Goal: Book appointment/travel/reservation

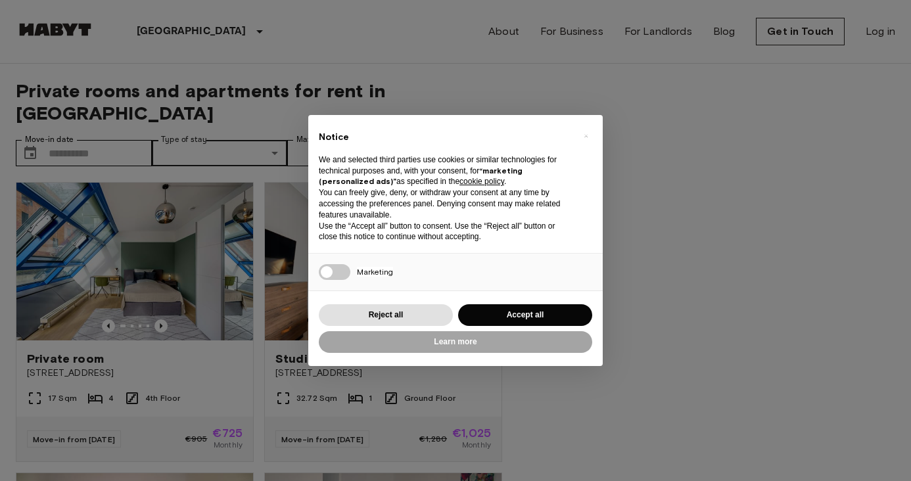
drag, startPoint x: 0, startPoint y: 0, endPoint x: 112, endPoint y: 131, distance: 172.9
click at [112, 131] on div "× Notice We and selected third parties use cookies or similar technologies for …" at bounding box center [455, 240] width 911 height 481
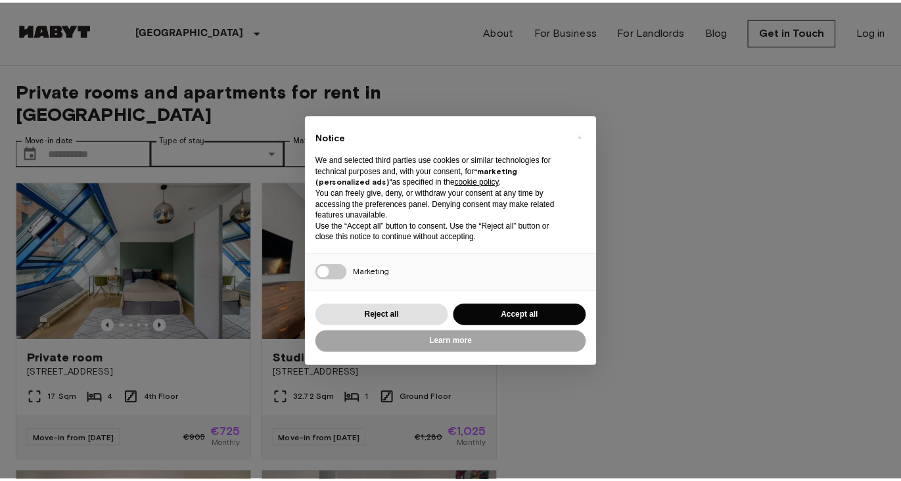
scroll to position [263, 0]
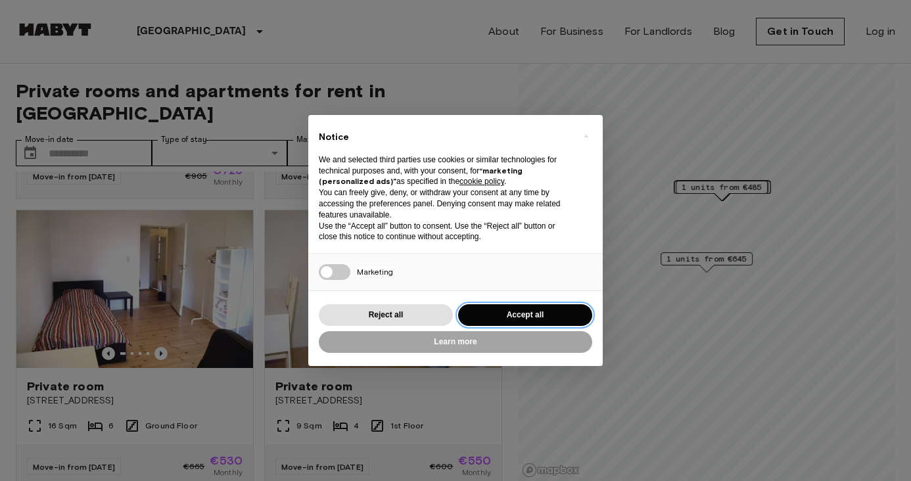
click at [487, 318] on button "Accept all" at bounding box center [525, 315] width 134 height 22
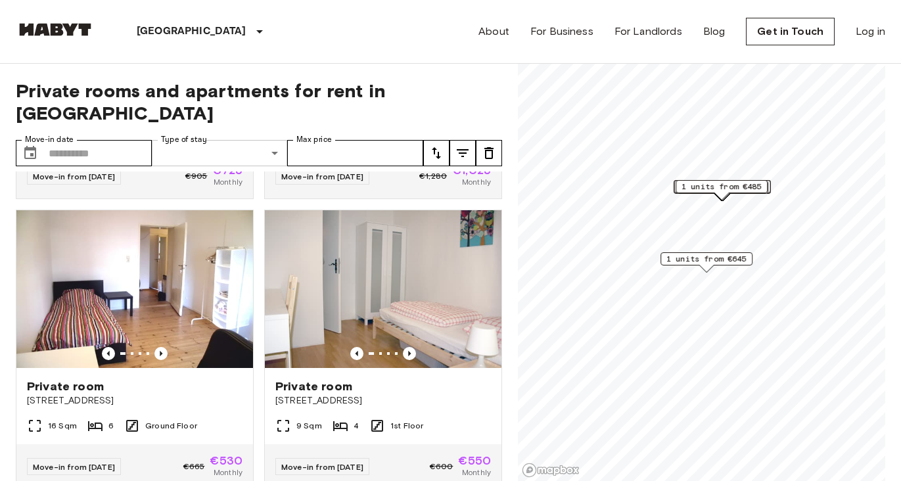
scroll to position [0, 0]
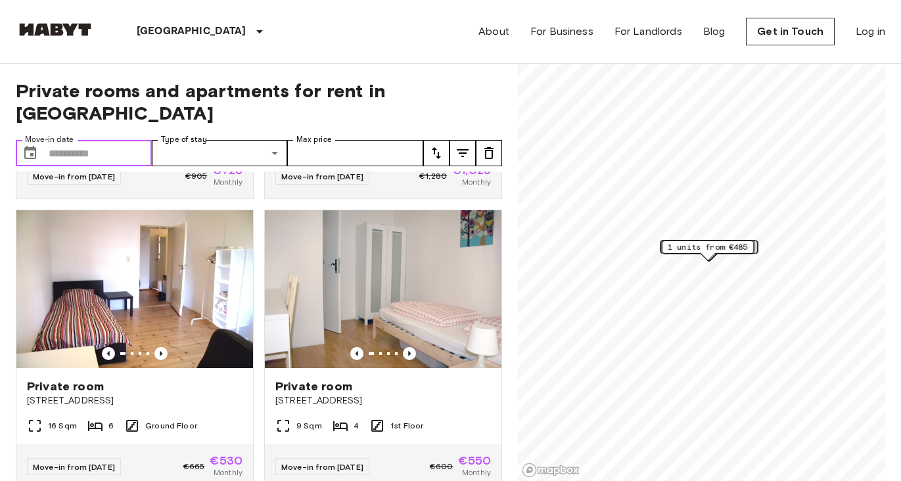
click at [141, 140] on input "Move-in date" at bounding box center [100, 153] width 103 height 26
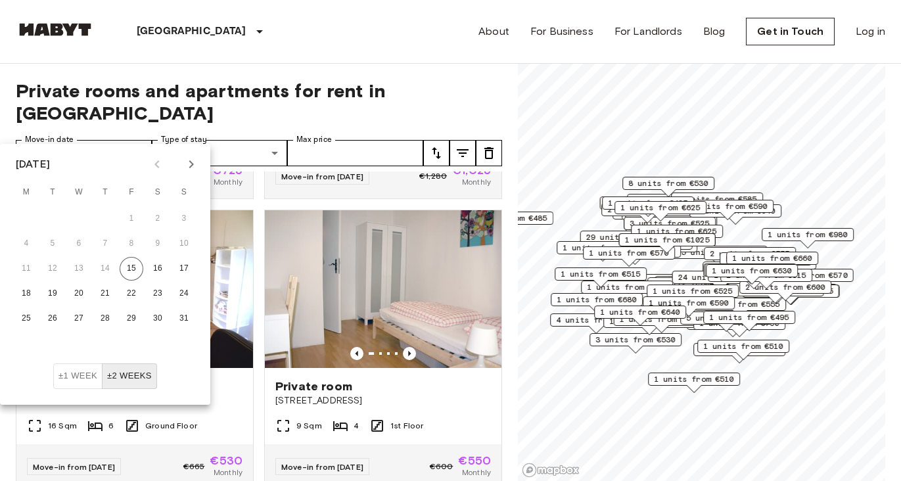
click at [192, 161] on icon "Next month" at bounding box center [191, 164] width 16 height 16
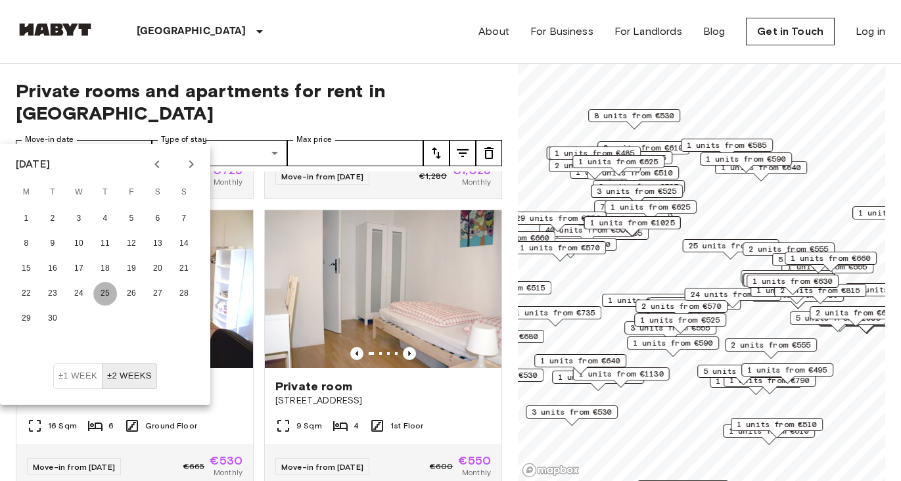
click at [96, 289] on button "25" at bounding box center [105, 294] width 24 height 24
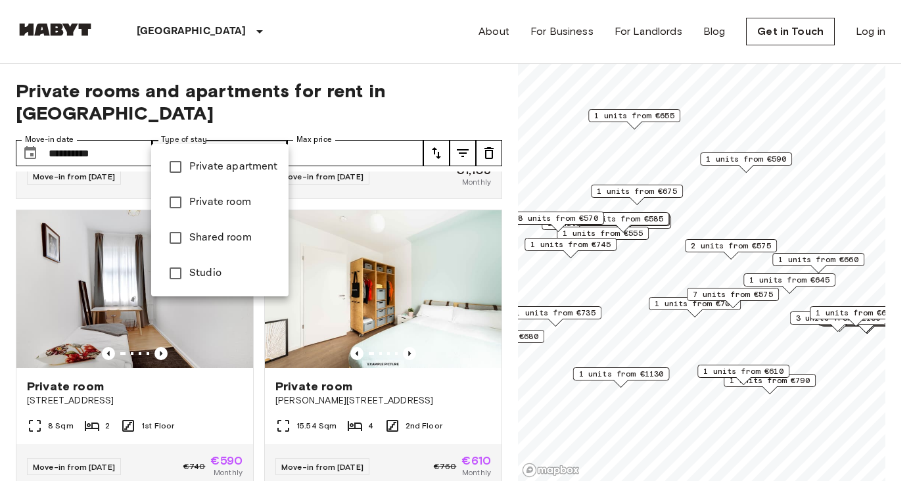
click at [316, 128] on div at bounding box center [455, 240] width 911 height 481
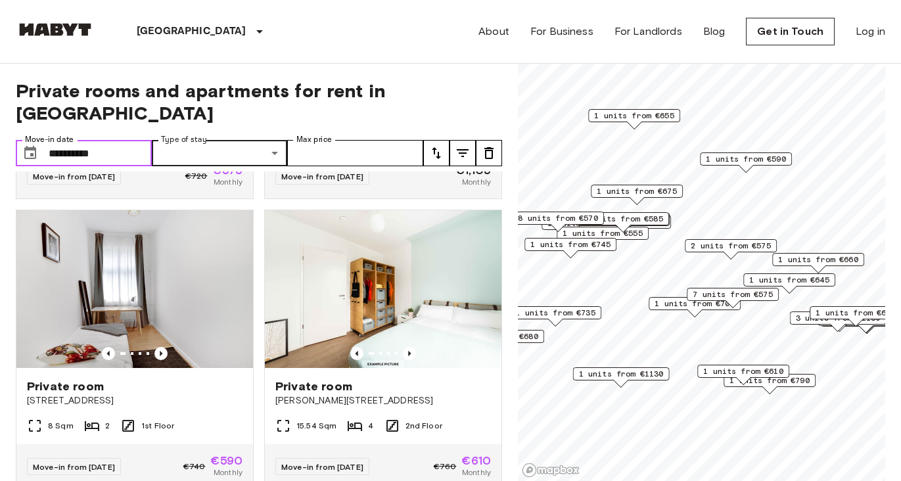
click at [134, 140] on input "**********" at bounding box center [100, 153] width 103 height 26
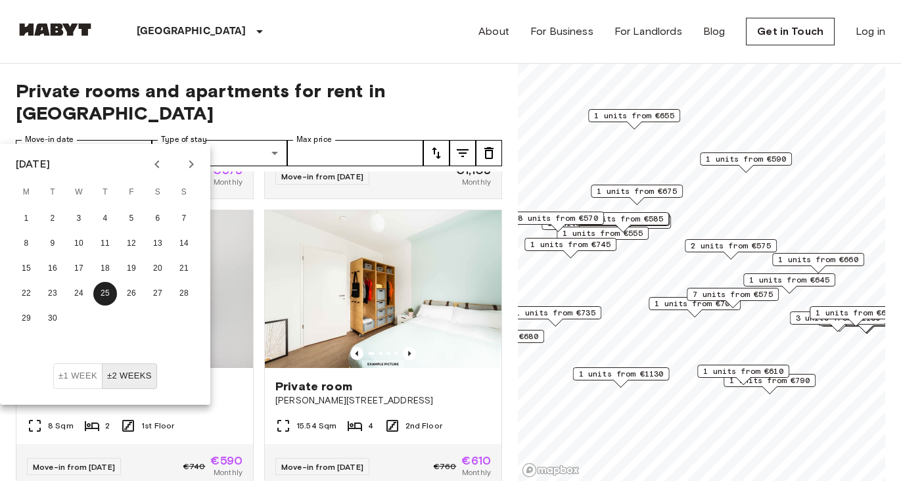
click at [143, 378] on button "±2 weeks" at bounding box center [129, 376] width 55 height 26
click at [92, 375] on button "±1 week" at bounding box center [77, 376] width 49 height 26
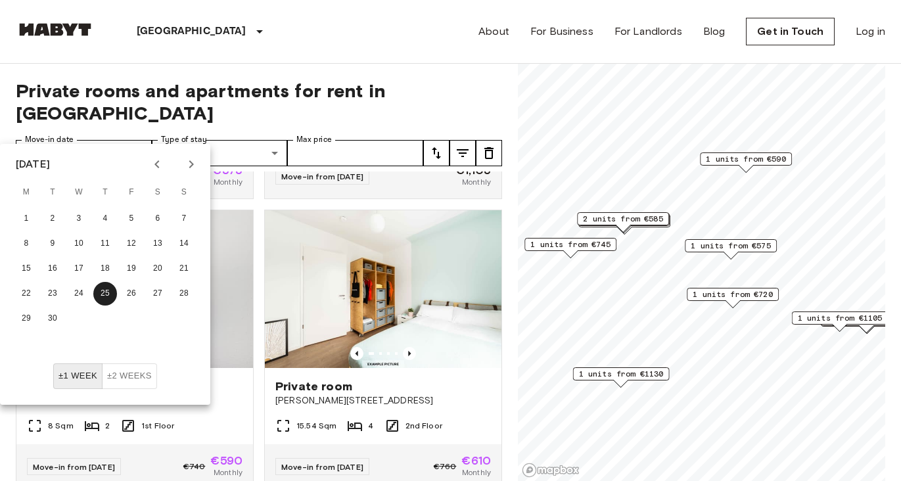
click at [127, 377] on button "±2 weeks" at bounding box center [129, 376] width 55 height 26
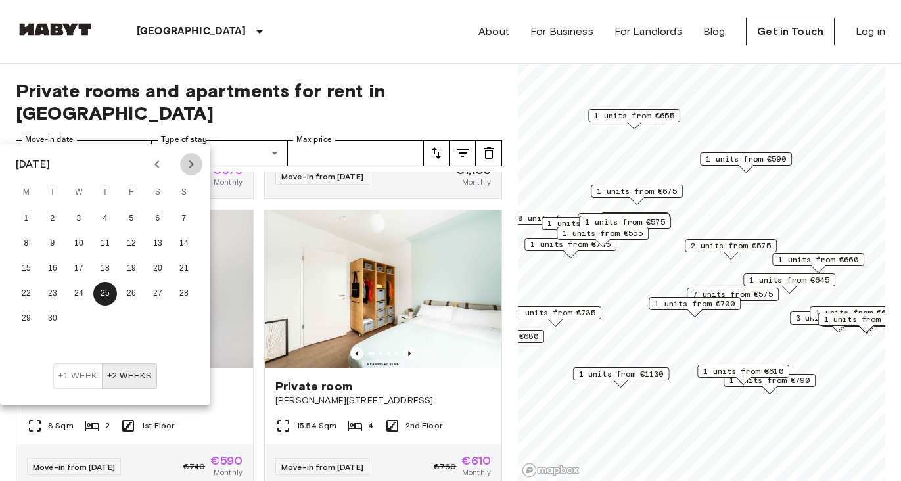
click at [187, 162] on icon "Next month" at bounding box center [191, 164] width 16 height 16
click at [168, 241] on button "13" at bounding box center [158, 244] width 24 height 24
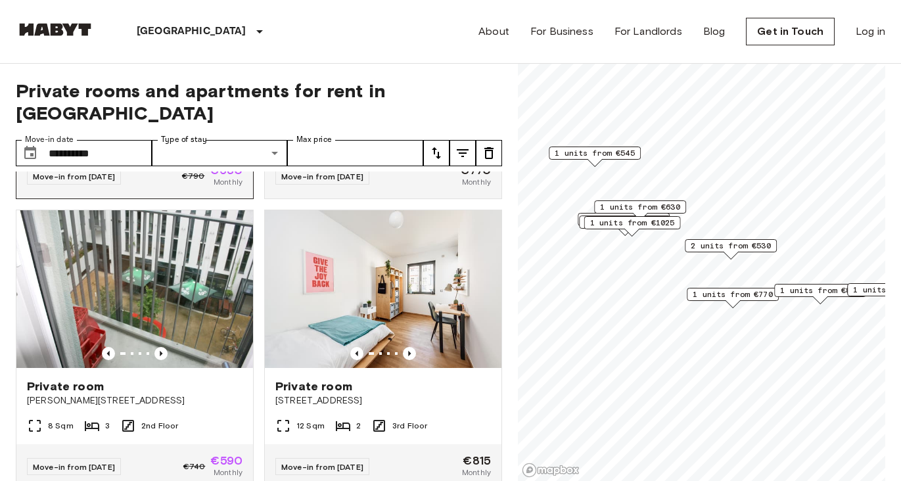
click at [144, 168] on div "Move-in from [DATE] €790 €630 Monthly" at bounding box center [134, 176] width 237 height 45
click at [194, 177] on div "Move-in from [DATE] €790 €630 Monthly" at bounding box center [134, 176] width 237 height 45
click at [83, 140] on input "**********" at bounding box center [100, 153] width 103 height 26
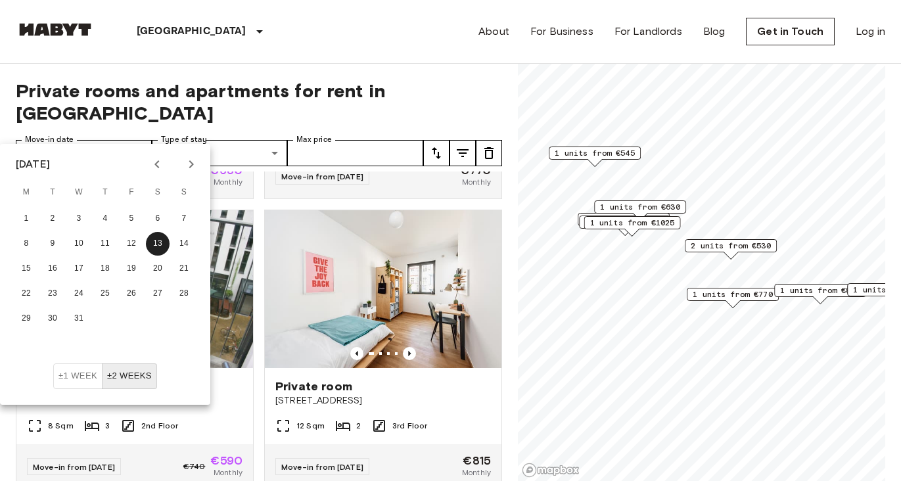
click at [151, 168] on icon "Previous month" at bounding box center [157, 164] width 16 height 16
click at [151, 167] on icon "Previous month" at bounding box center [157, 164] width 16 height 16
click at [113, 294] on button "25" at bounding box center [105, 294] width 24 height 24
type input "**********"
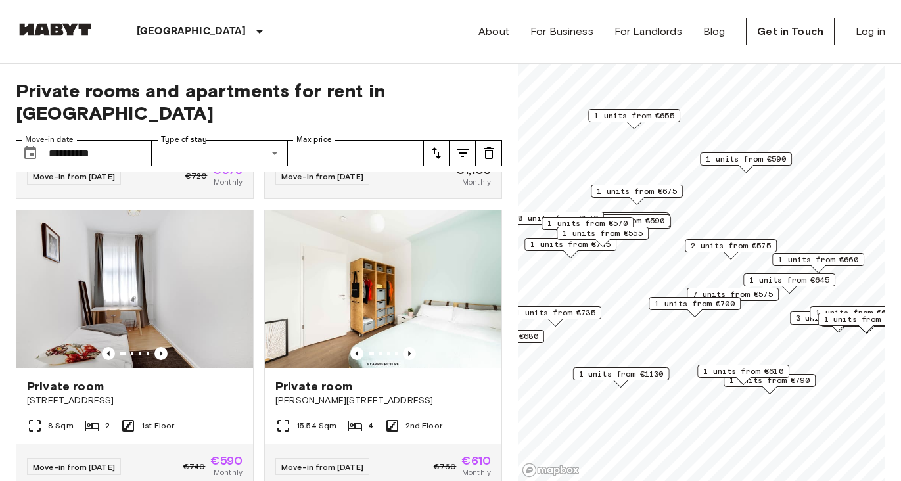
click at [101, 83] on span "Private rooms and apartments for rent in [GEOGRAPHIC_DATA]" at bounding box center [259, 102] width 486 height 45
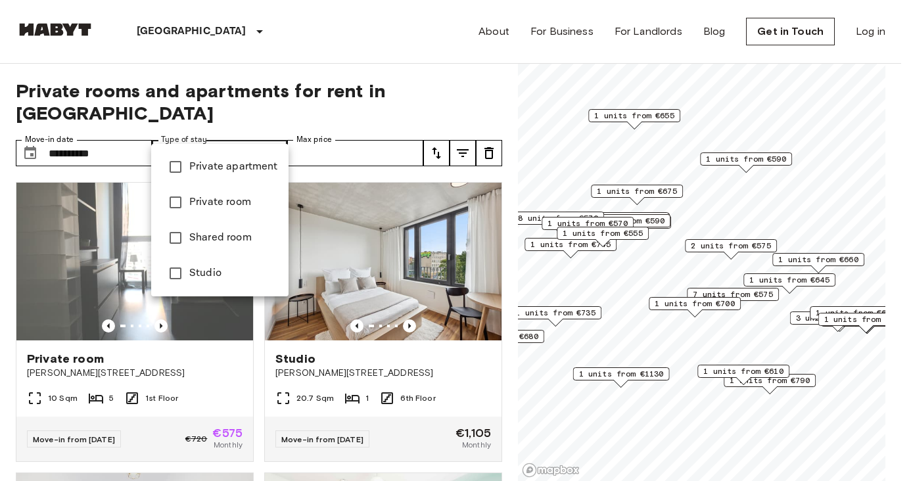
click at [249, 158] on li "Private apartment" at bounding box center [219, 166] width 137 height 35
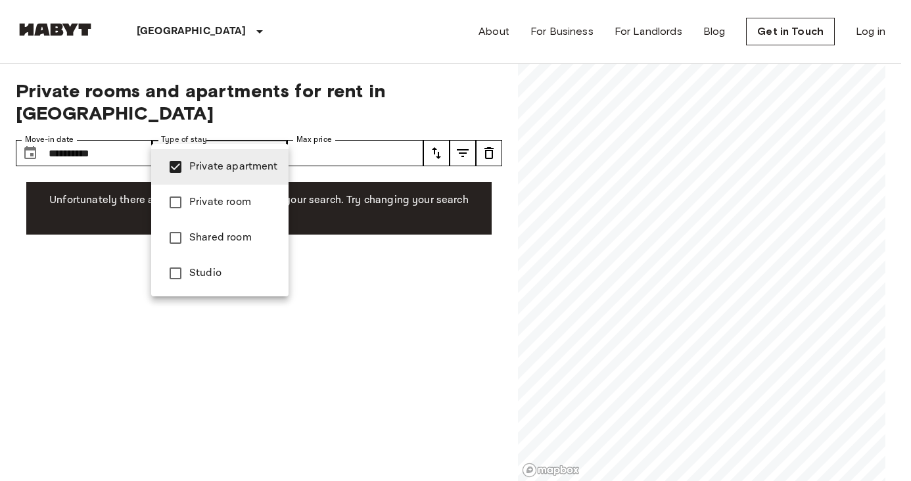
click at [254, 127] on div at bounding box center [455, 240] width 911 height 481
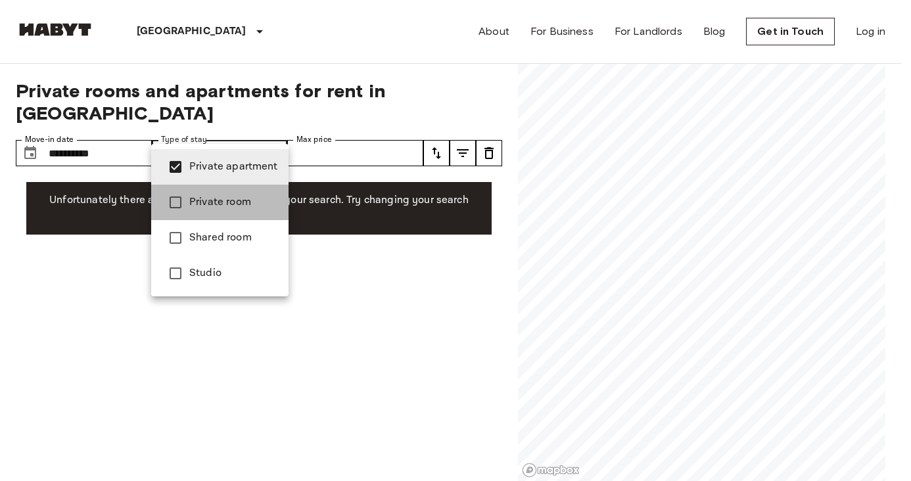
click at [239, 188] on li "Private room" at bounding box center [219, 202] width 137 height 35
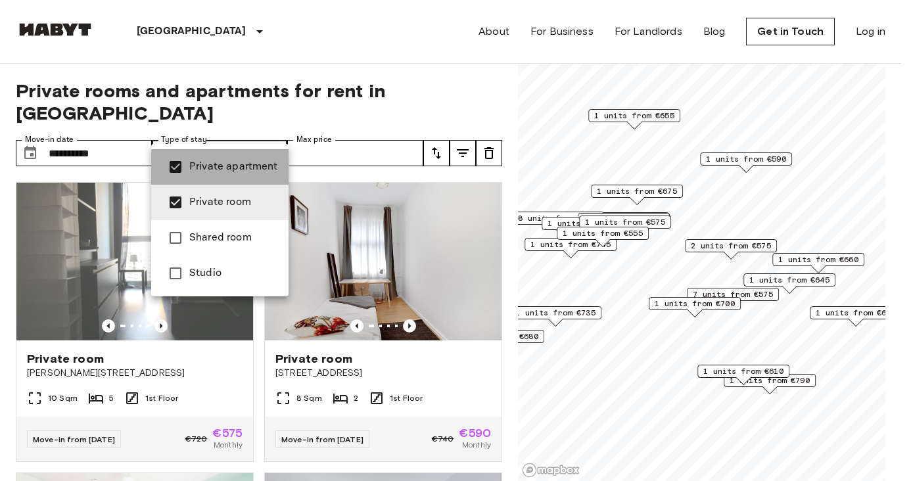
click at [237, 172] on span "Private apartment" at bounding box center [233, 167] width 89 height 16
type input "**********"
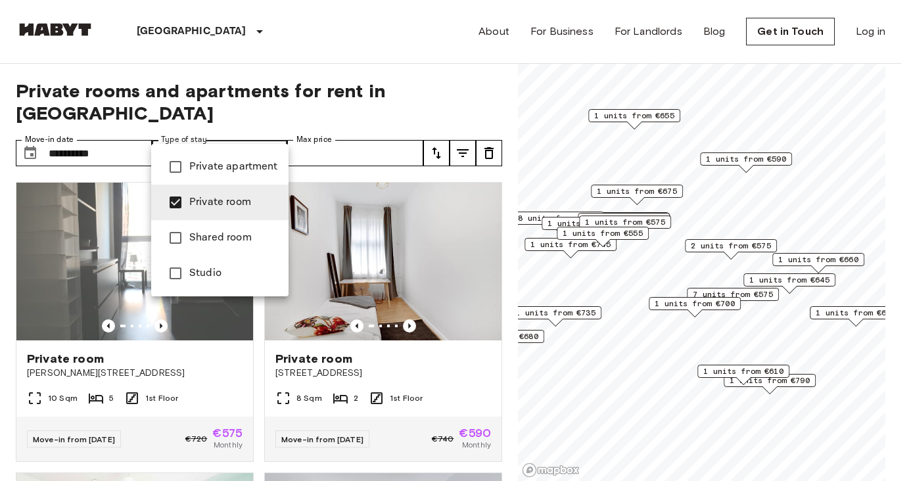
click at [229, 201] on span "Private room" at bounding box center [233, 203] width 89 height 16
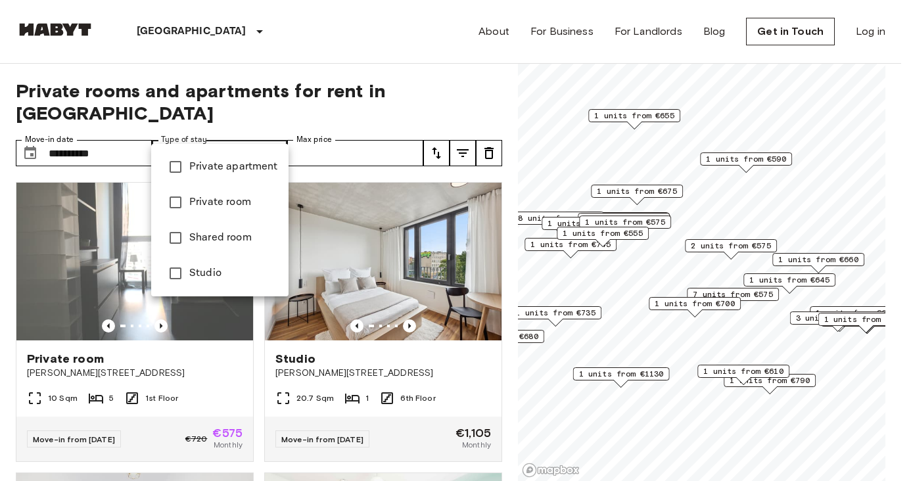
click at [223, 259] on li "Studio" at bounding box center [219, 273] width 137 height 35
type input "******"
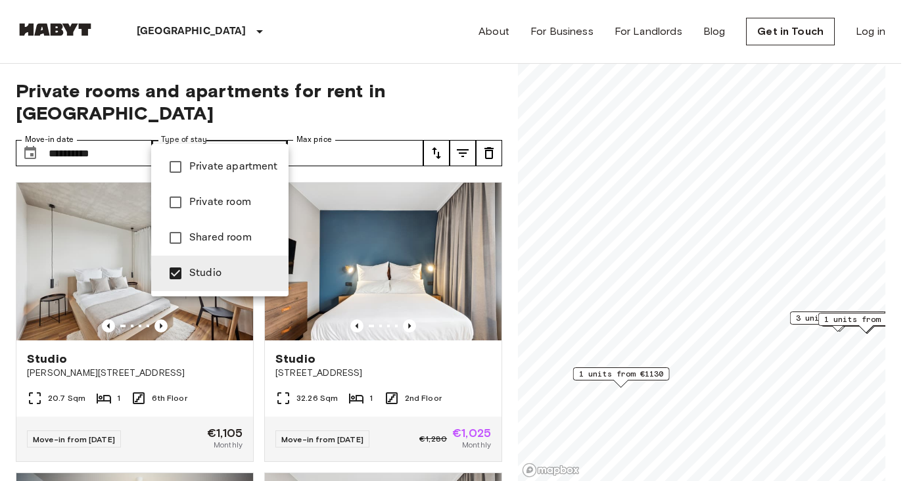
drag, startPoint x: 321, startPoint y: 409, endPoint x: 281, endPoint y: 400, distance: 40.3
click at [292, 405] on div at bounding box center [455, 240] width 911 height 481
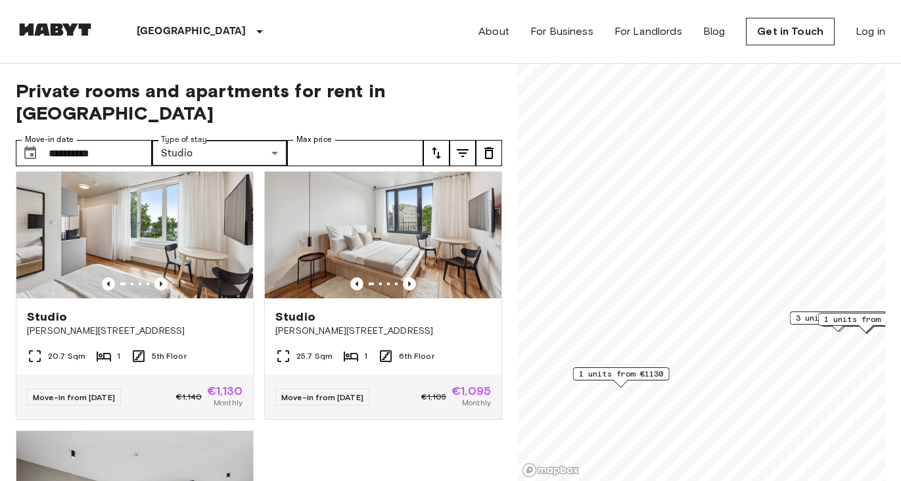
scroll to position [2674, 0]
